Goal: Check status: Check status

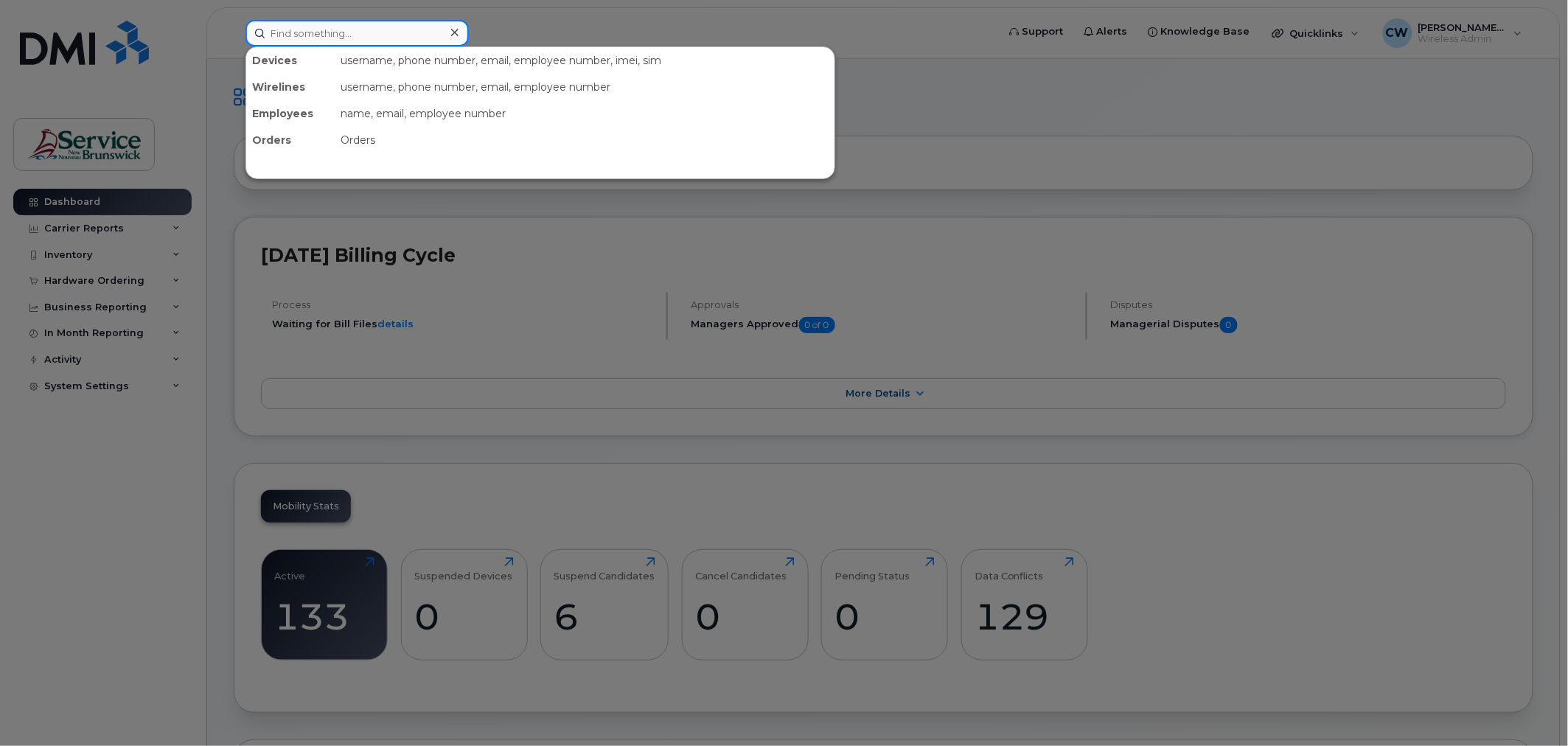
click at [290, 35] on input at bounding box center [357, 33] width 224 height 26
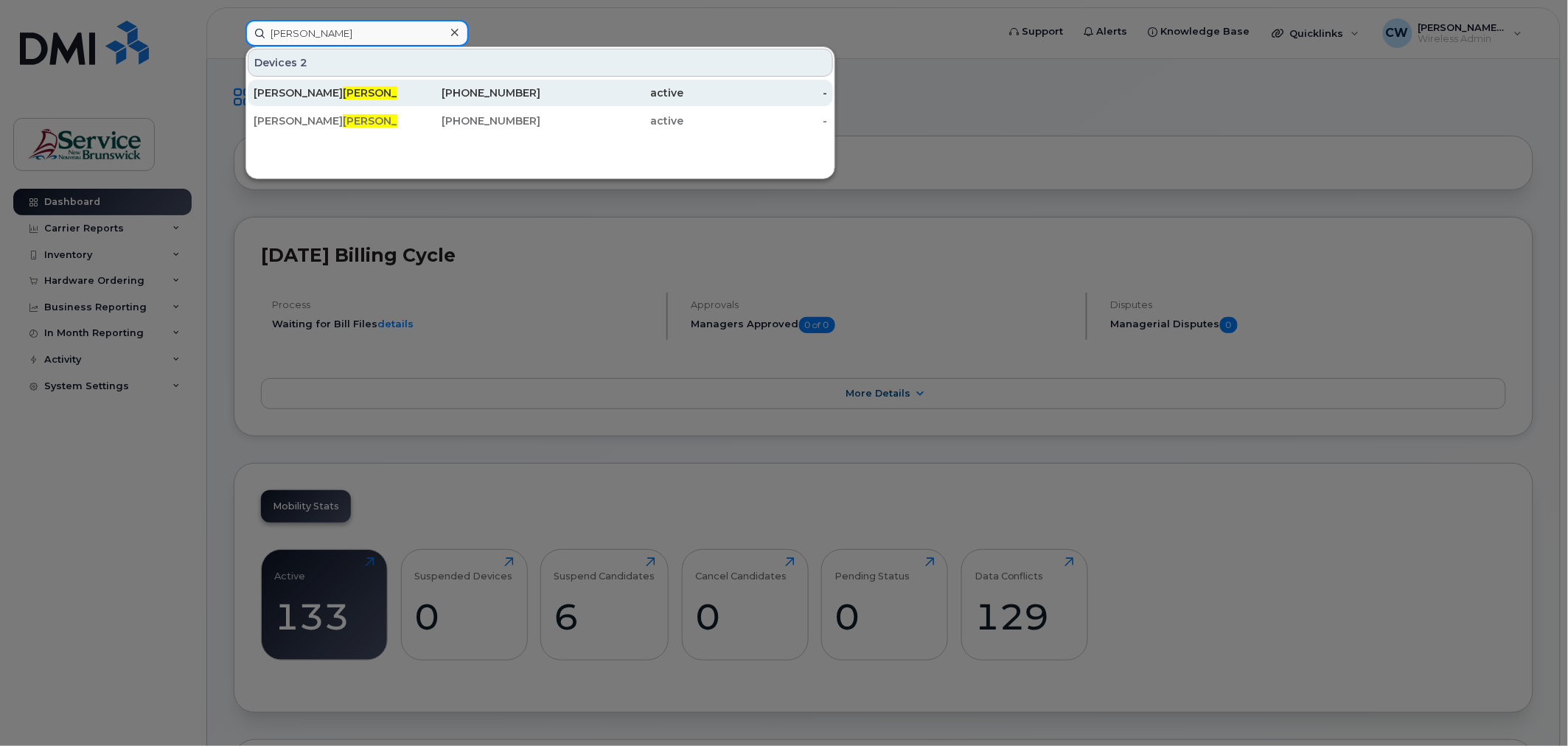
type input "cullins"
click at [343, 91] on span "Cullins" at bounding box center [387, 92] width 90 height 14
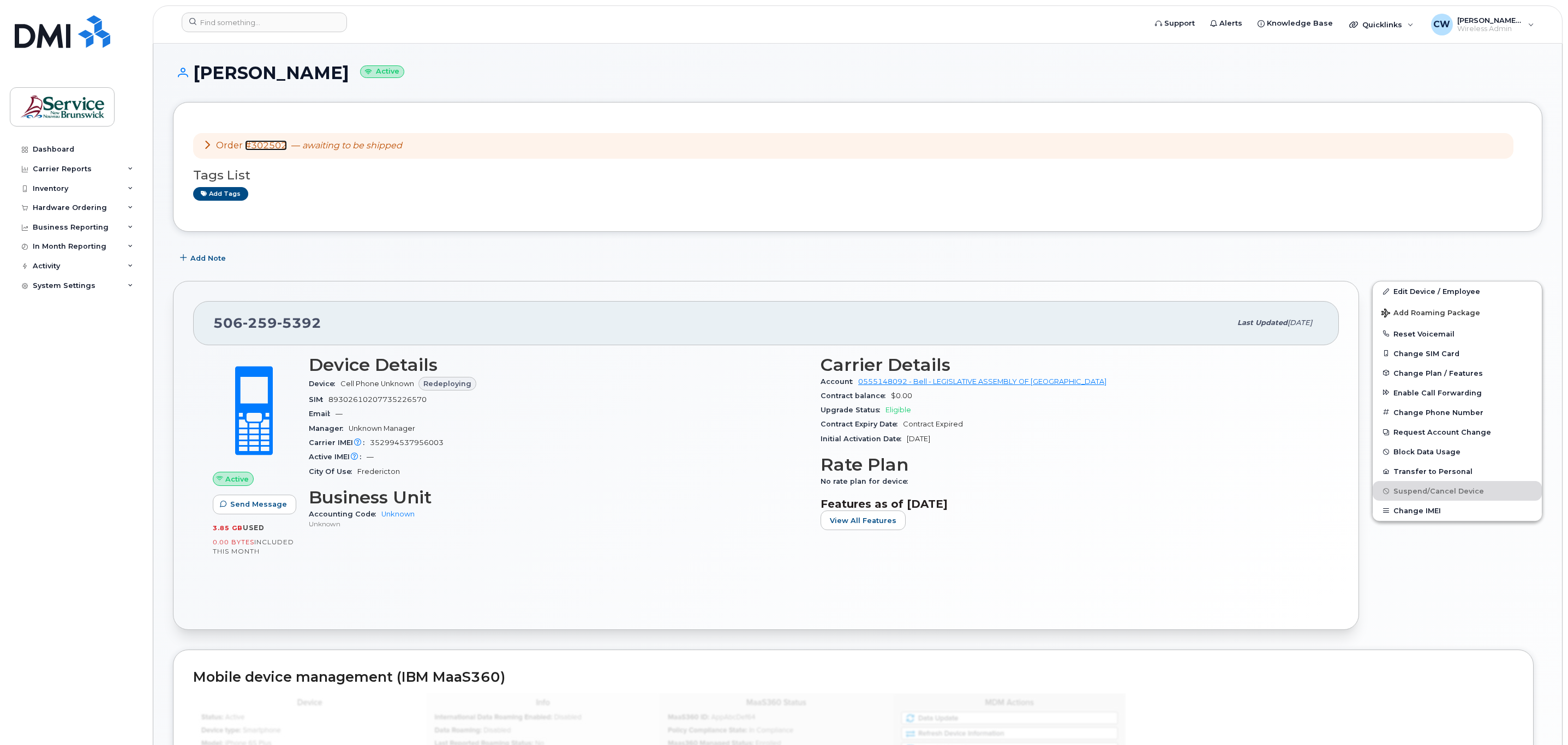
click at [273, 144] on link "#302502" at bounding box center [266, 145] width 42 height 10
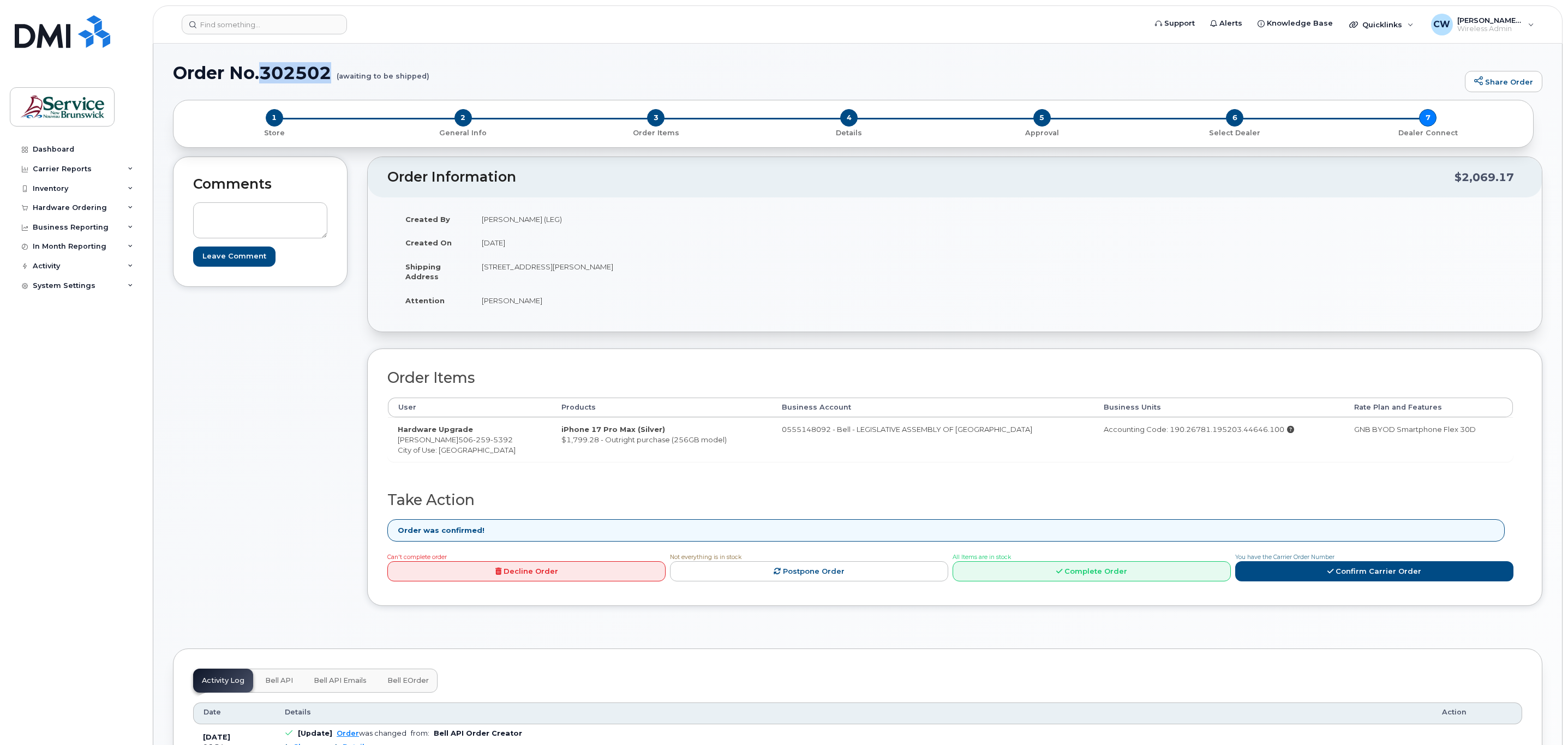
drag, startPoint x: 263, startPoint y: 75, endPoint x: 336, endPoint y: 80, distance: 73.2
click at [336, 80] on h1 "Order No.302502 (awaiting to be shipped)" at bounding box center [816, 72] width 1287 height 19
copy h1 "302502"
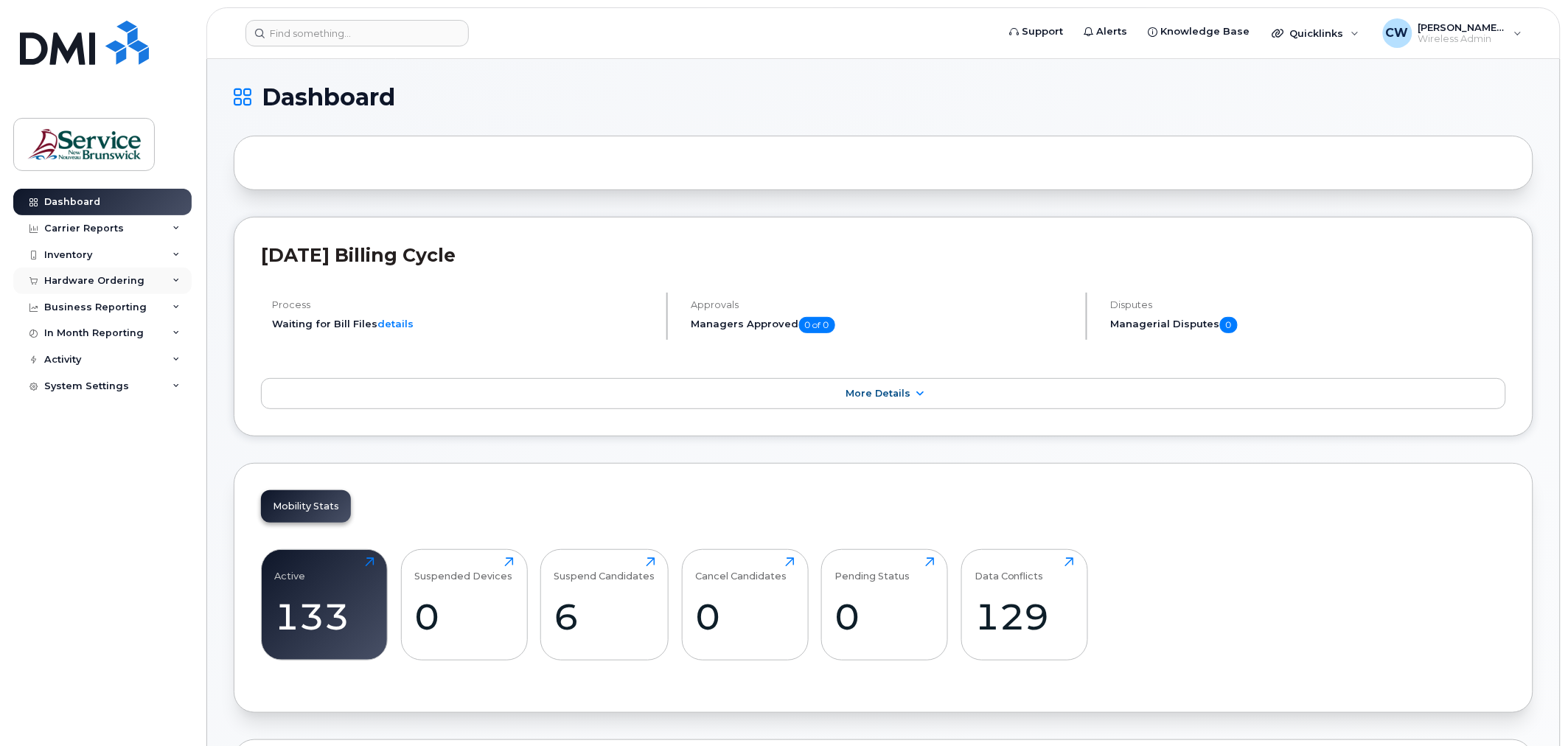
click at [79, 283] on div "Hardware Ordering" at bounding box center [94, 281] width 100 height 12
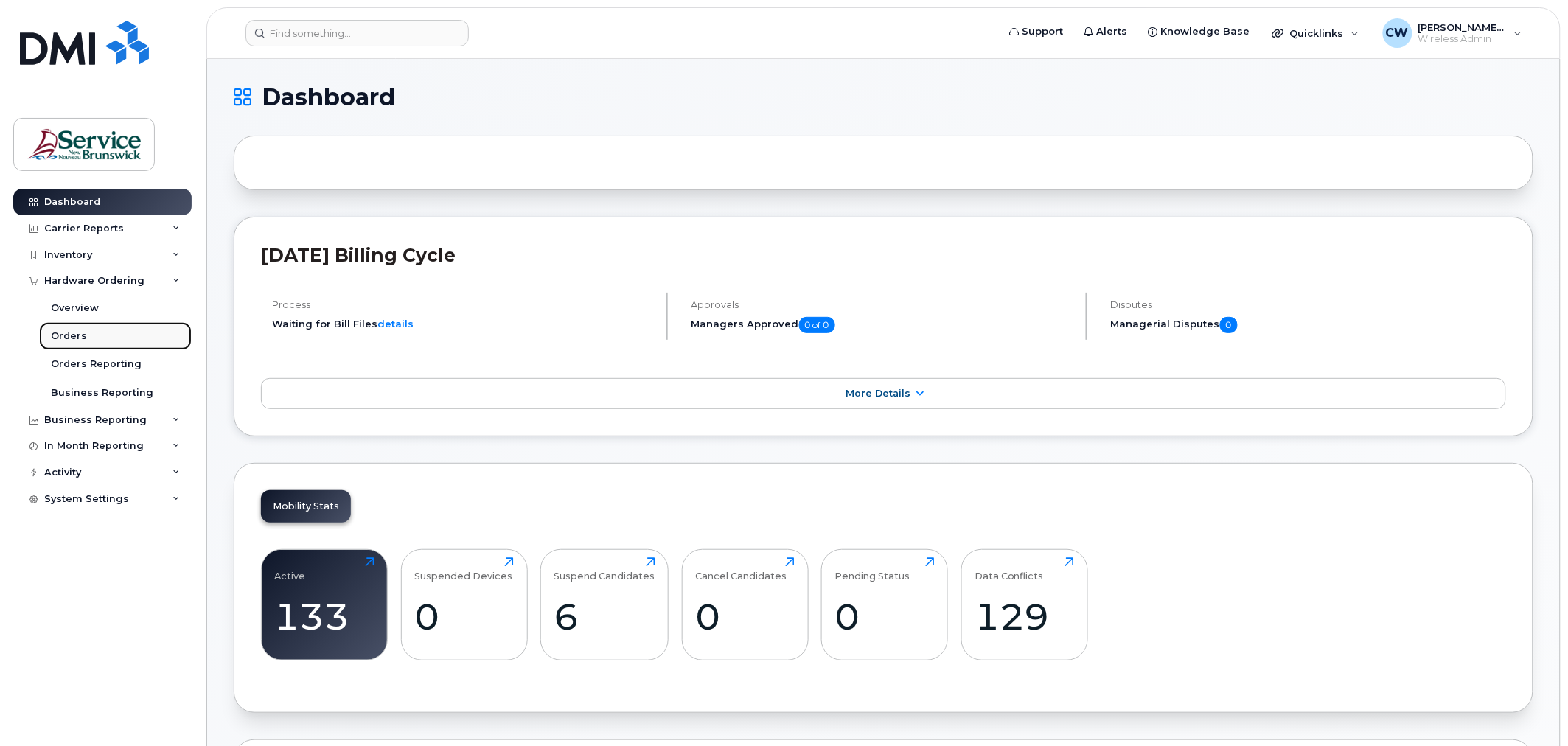
click at [72, 328] on link "Orders" at bounding box center [115, 336] width 153 height 28
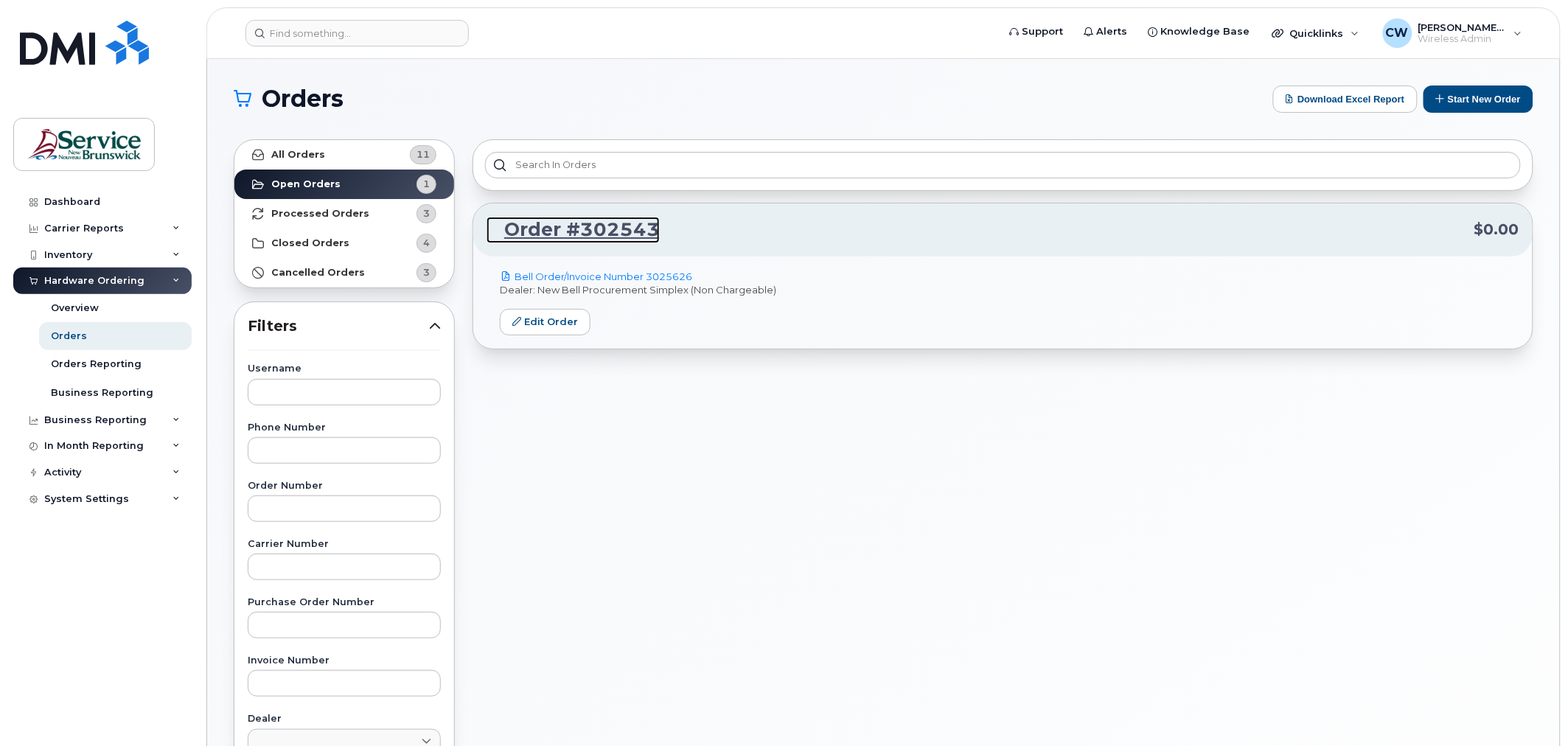
click at [595, 221] on link "Order #302543" at bounding box center [572, 229] width 173 height 26
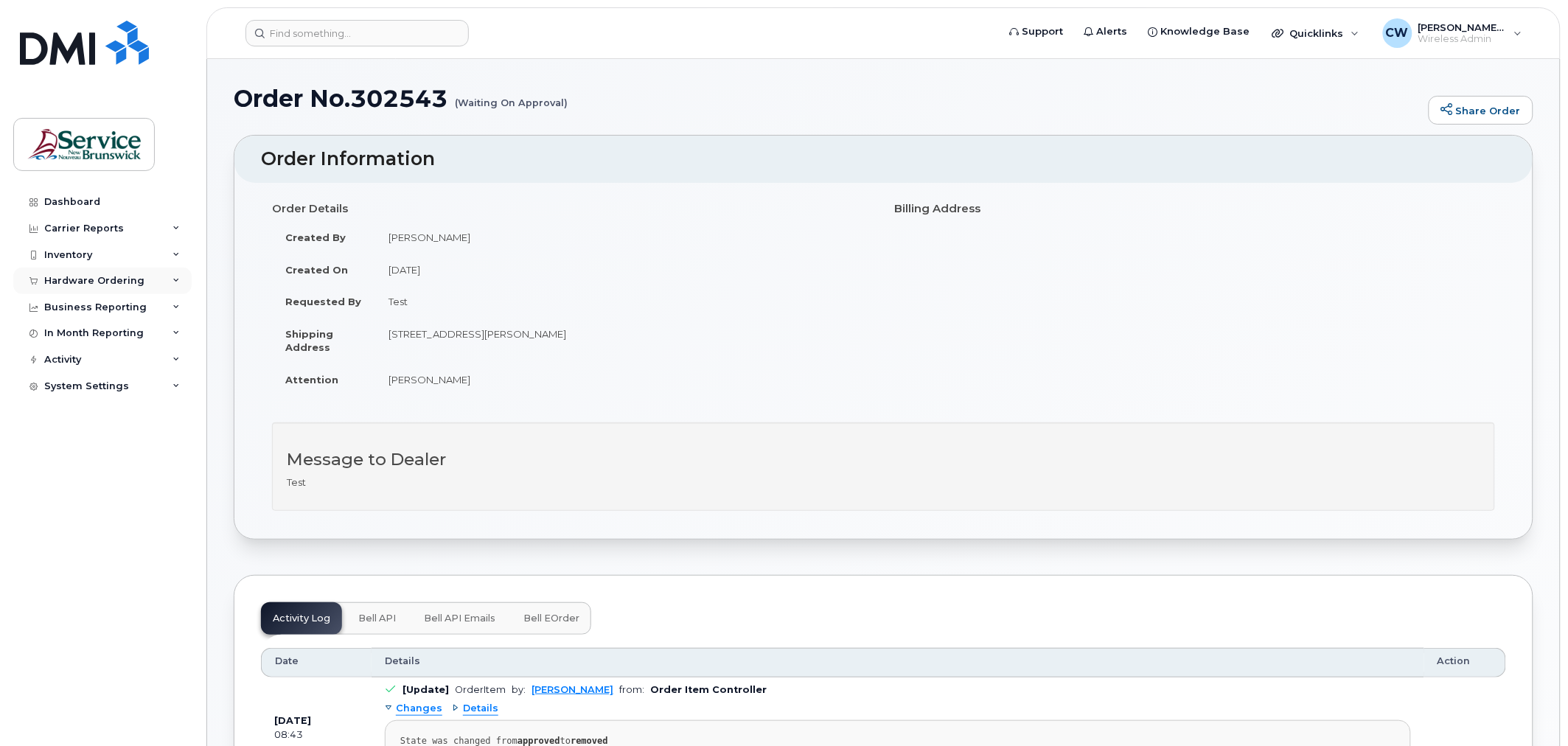
click at [68, 281] on div "Hardware Ordering" at bounding box center [94, 281] width 100 height 12
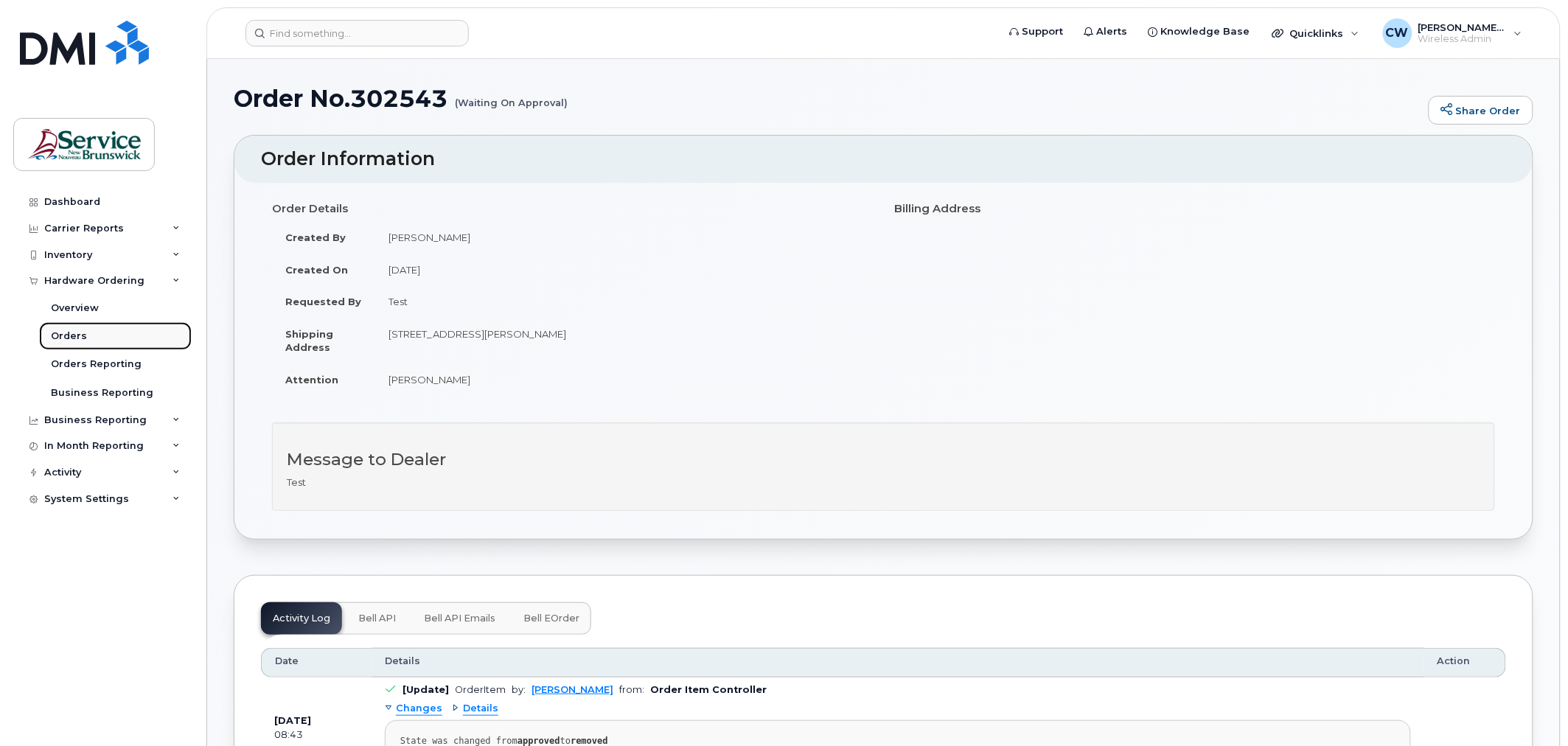
click at [64, 332] on div "Orders" at bounding box center [69, 336] width 36 height 14
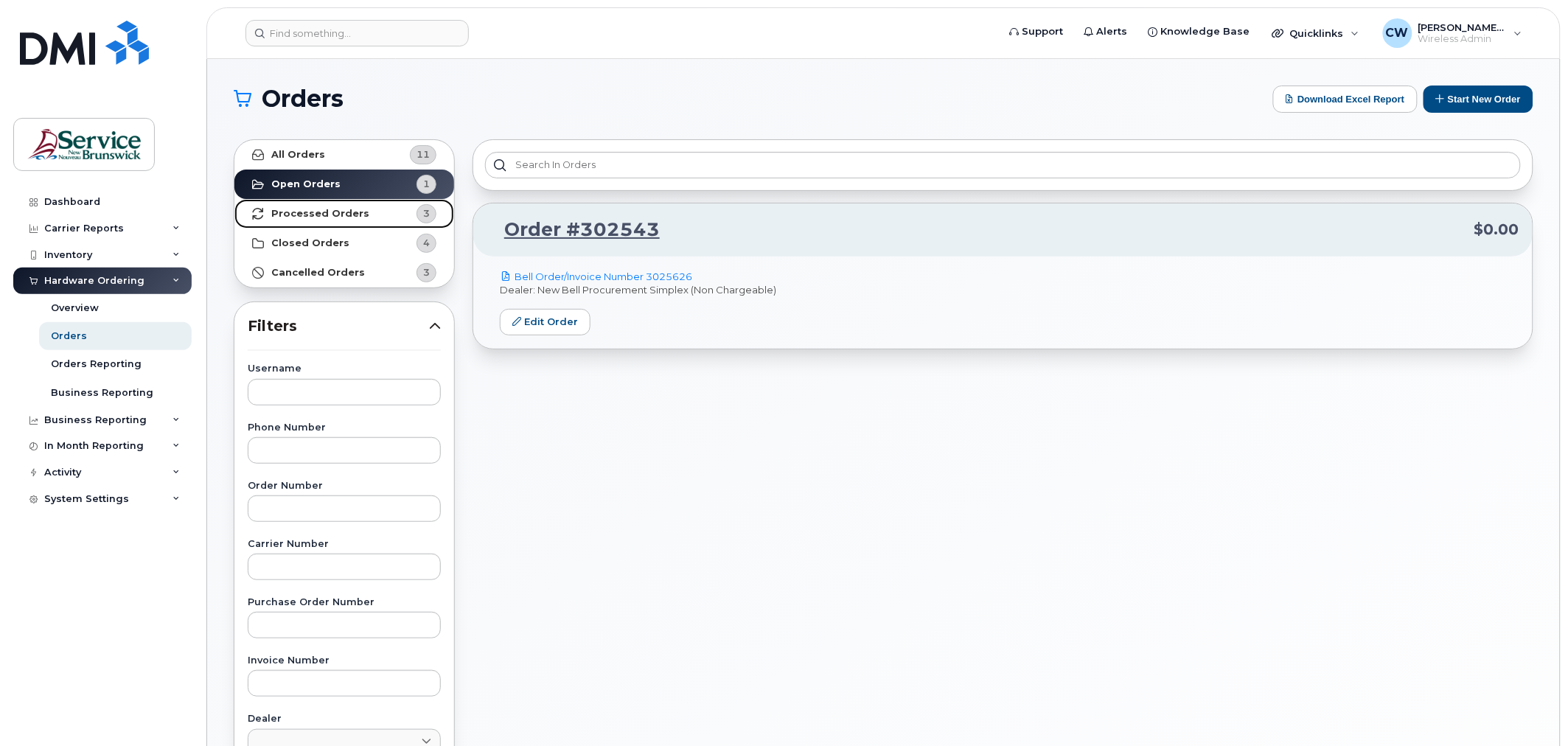
click at [351, 211] on strong "Processed Orders" at bounding box center [320, 214] width 98 height 12
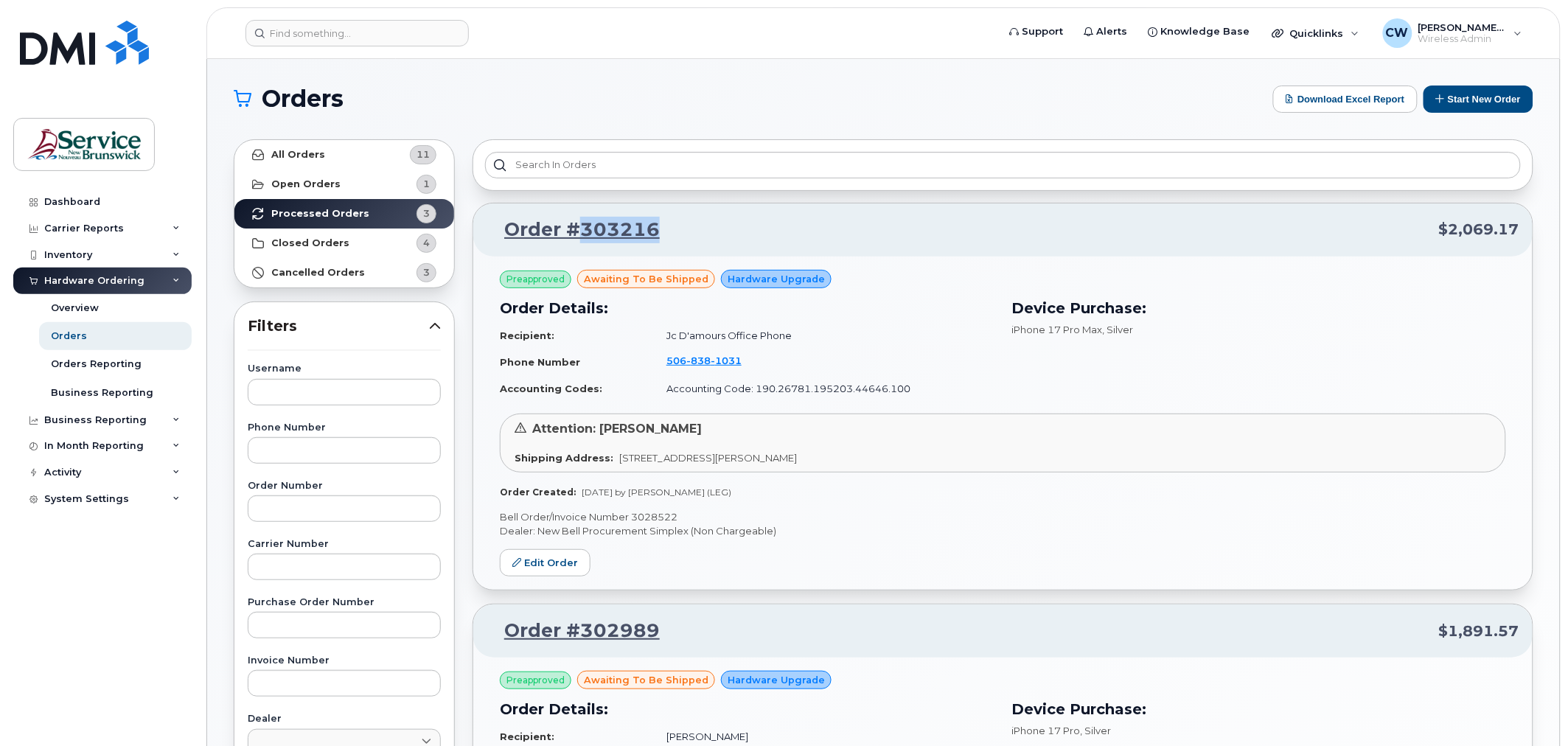
drag, startPoint x: 696, startPoint y: 230, endPoint x: 574, endPoint y: 219, distance: 122.5
click at [574, 219] on p "Order #303216 $2,069.17" at bounding box center [1002, 229] width 1033 height 26
copy link "303216"
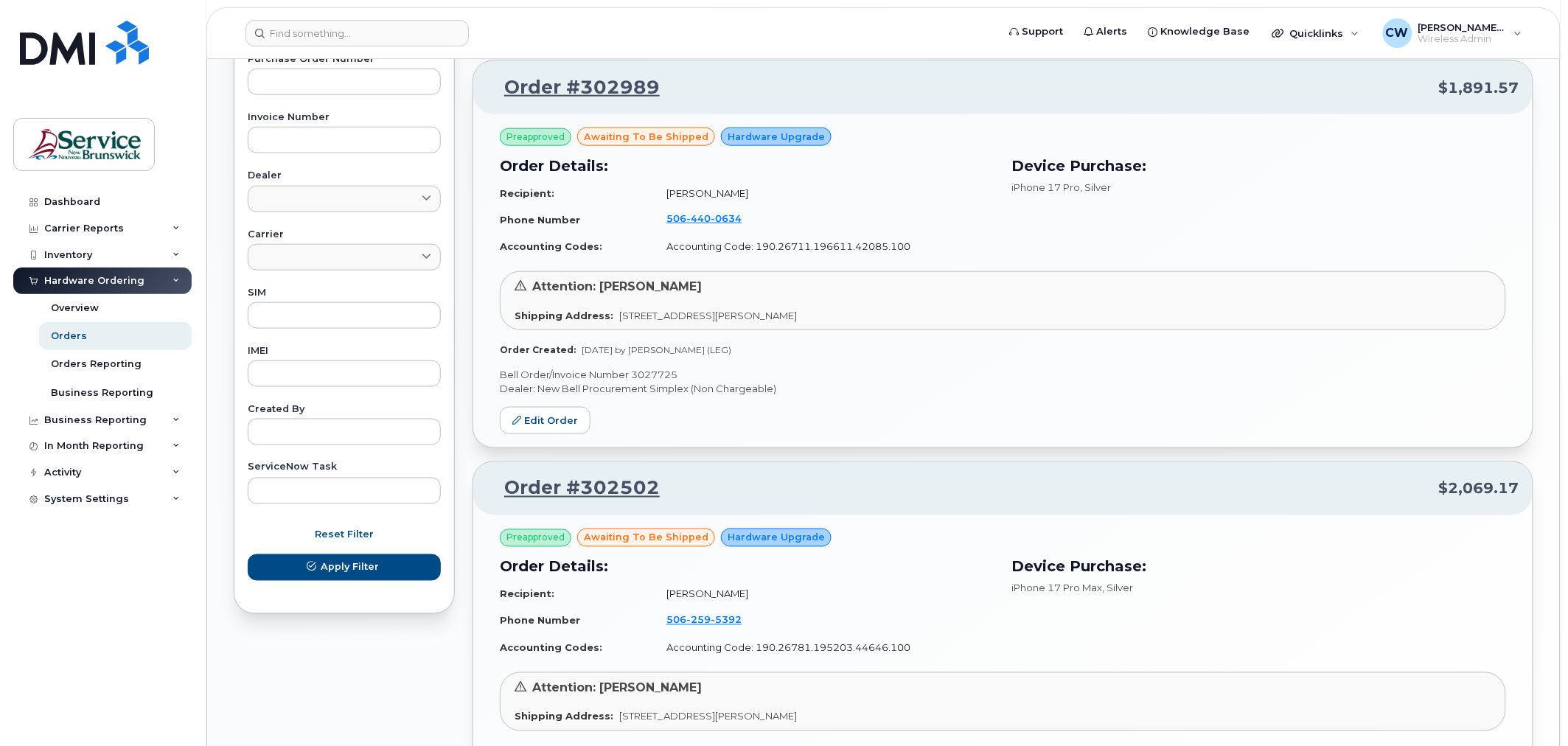
scroll to position [573, 0]
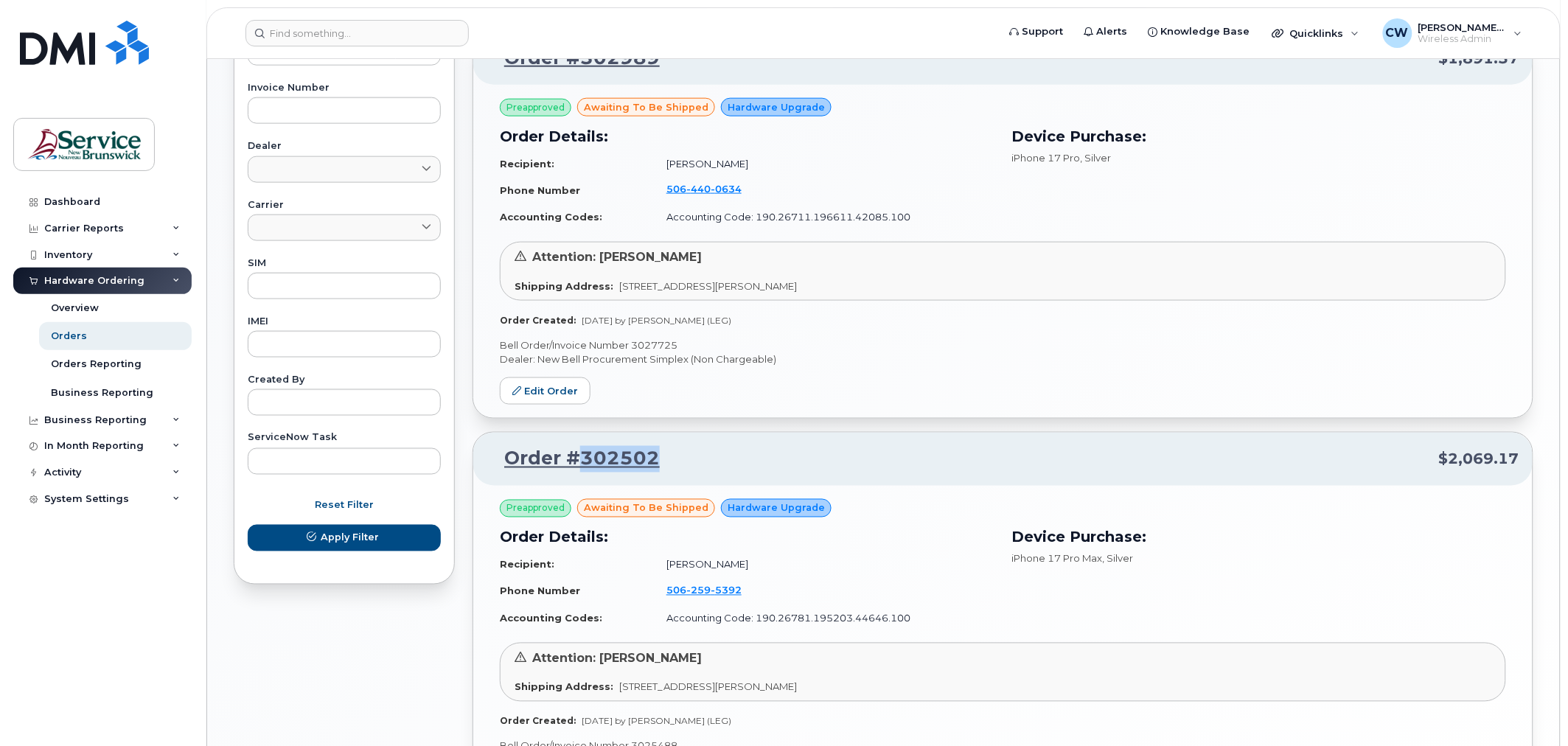
drag, startPoint x: 683, startPoint y: 461, endPoint x: 582, endPoint y: 447, distance: 102.0
click at [582, 447] on p "Order #302502 $2,069.17" at bounding box center [1002, 459] width 1033 height 26
copy link "302502"
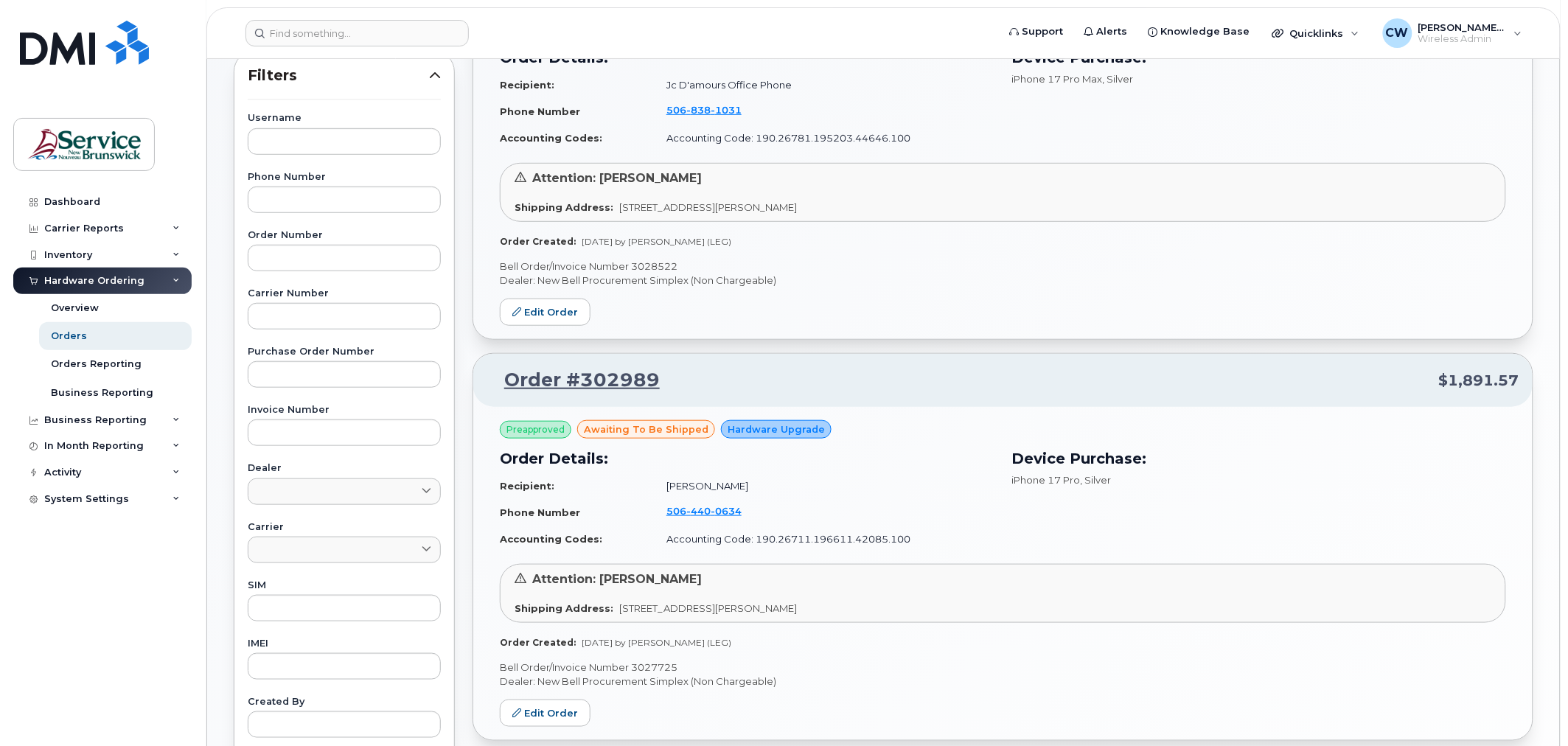
scroll to position [245, 0]
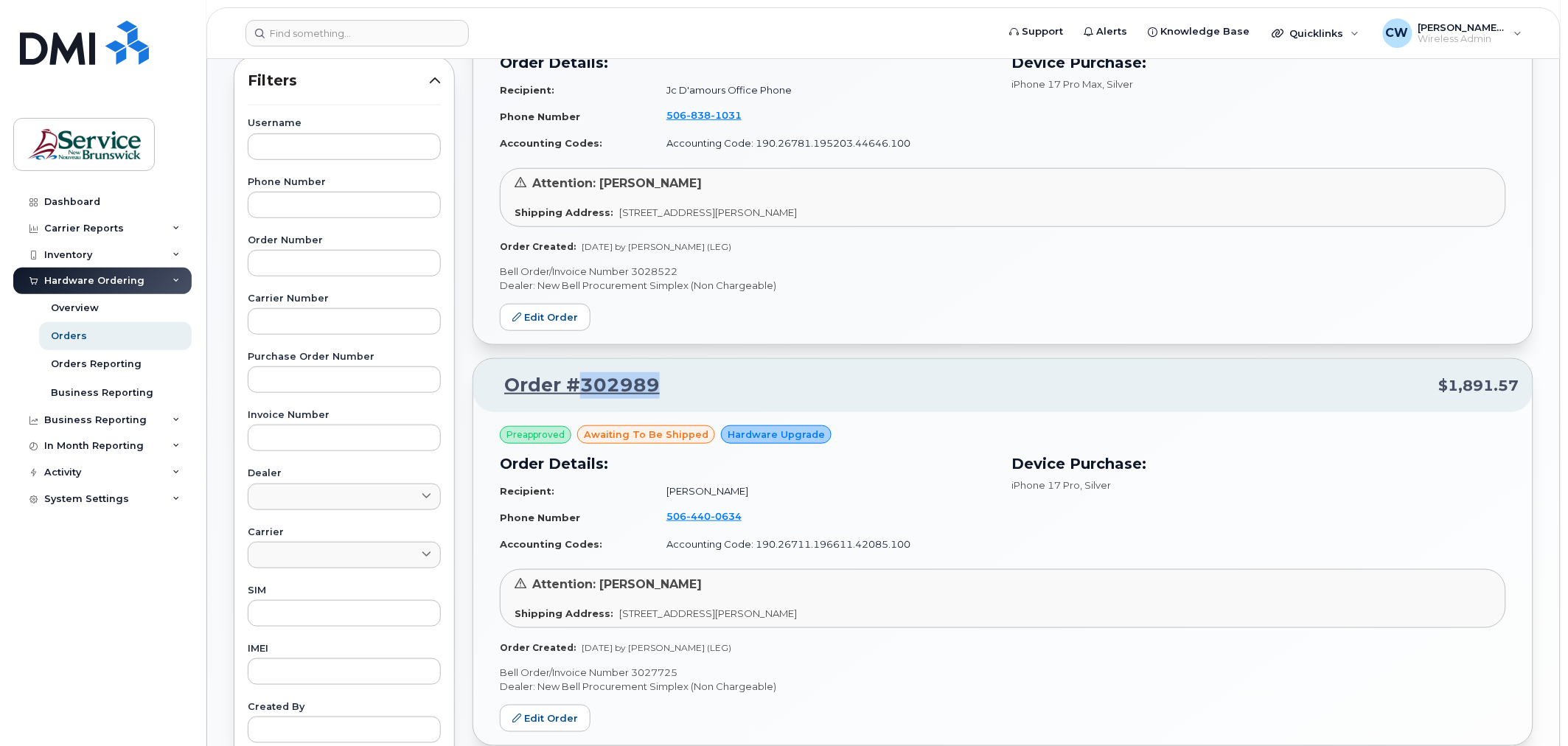
drag, startPoint x: 673, startPoint y: 383, endPoint x: 582, endPoint y: 370, distance: 91.9
click at [582, 370] on div "Order #302989 $1,891.57" at bounding box center [1003, 386] width 1059 height 53
click at [681, 387] on p "Order #302989 $1,891.57" at bounding box center [1002, 385] width 1033 height 26
click at [743, 383] on p "Order #302989 $1,891.57" at bounding box center [1002, 385] width 1033 height 26
drag, startPoint x: 692, startPoint y: 385, endPoint x: 495, endPoint y: 380, distance: 197.1
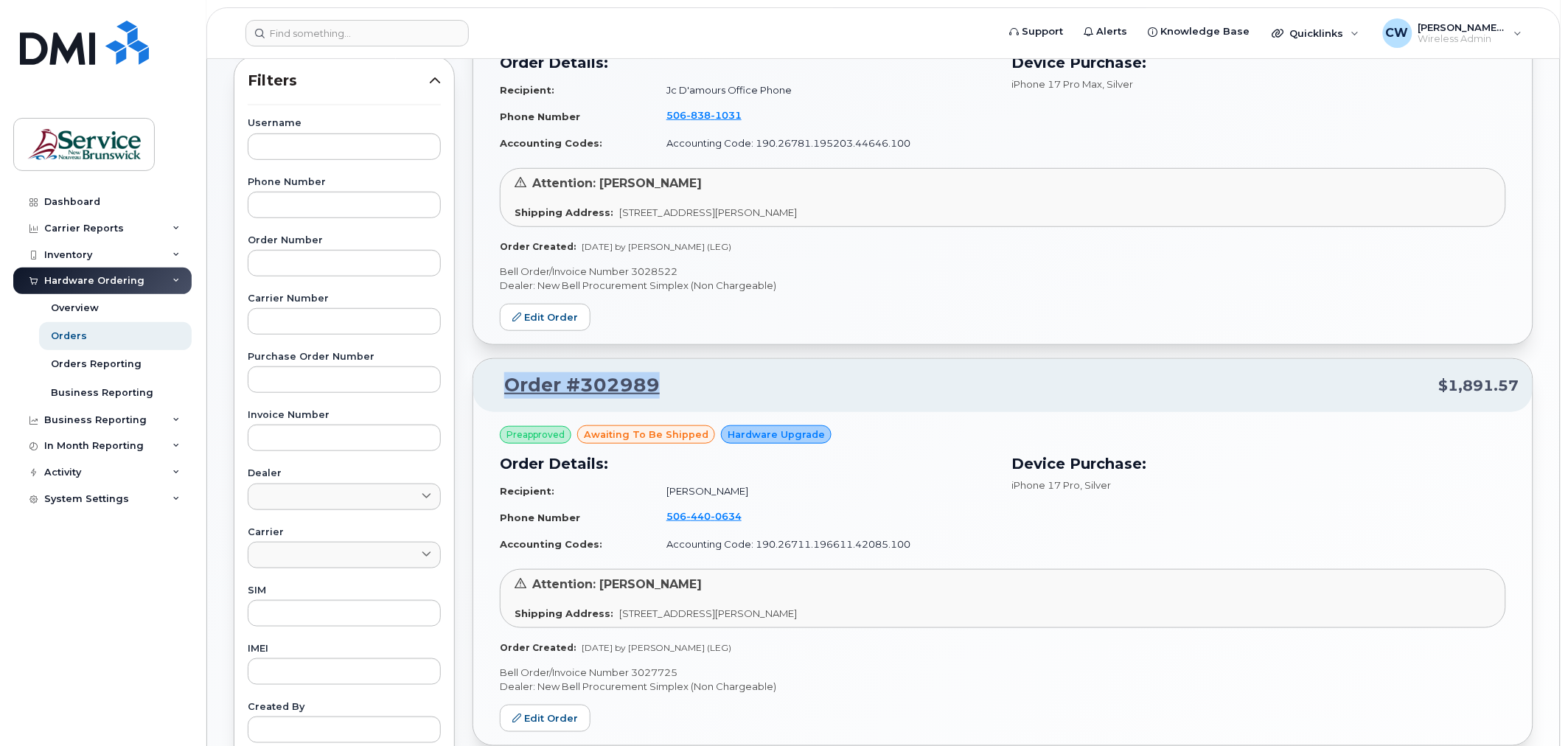
click at [495, 380] on p "Order #302989 $1,891.57" at bounding box center [1002, 385] width 1033 height 26
copy link "Order #302989"
click at [955, 514] on td "[PHONE_NUMBER]" at bounding box center [823, 517] width 340 height 28
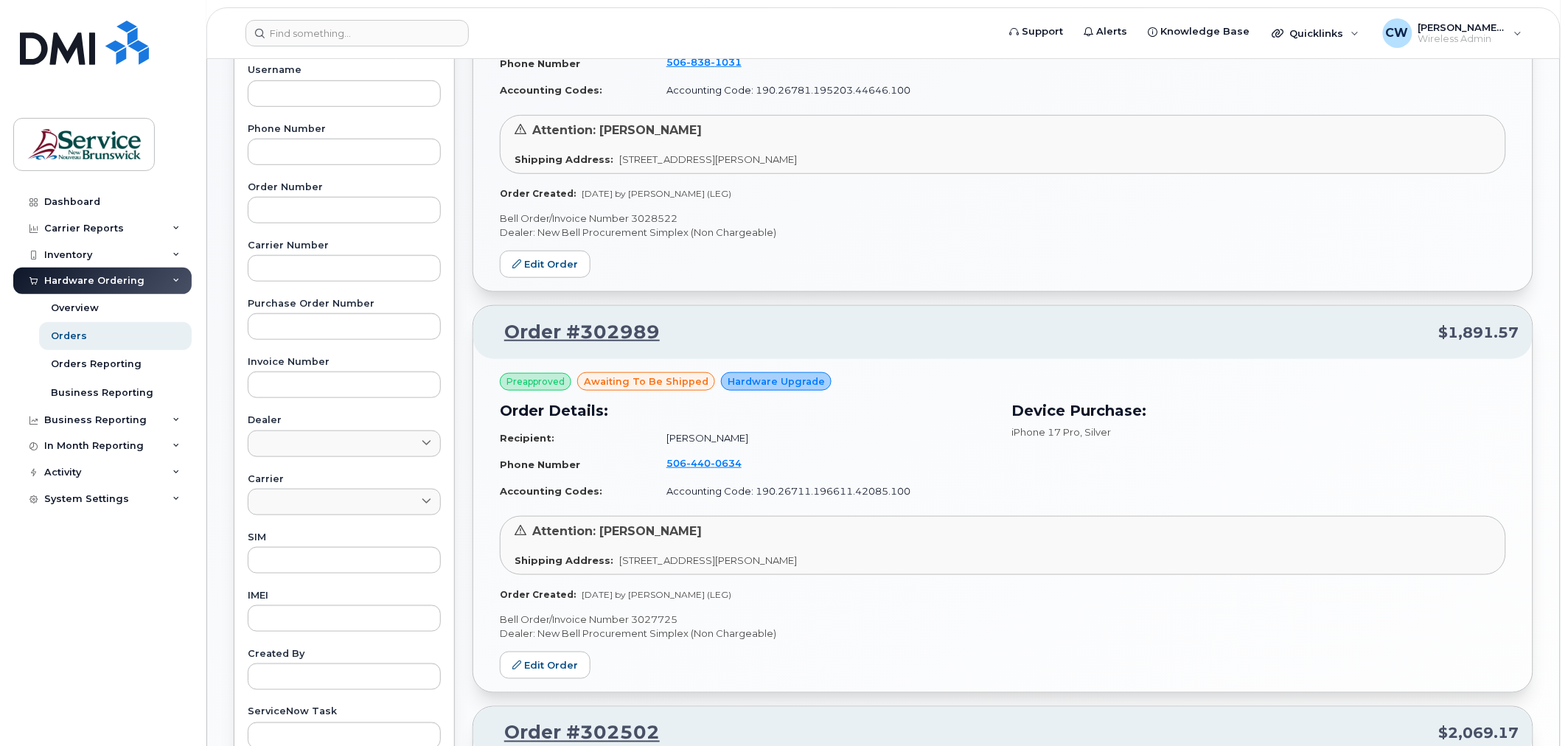
scroll to position [328, 0]
